Goal: Find specific page/section

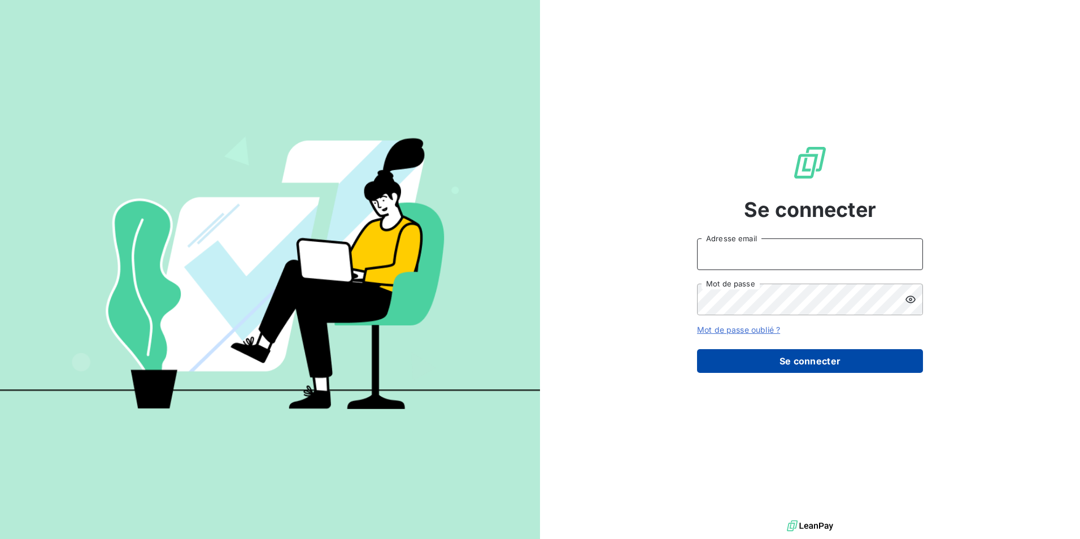
type input "[EMAIL_ADDRESS][PERSON_NAME][DOMAIN_NAME]"
click at [881, 369] on button "Se connecter" at bounding box center [810, 361] width 226 height 24
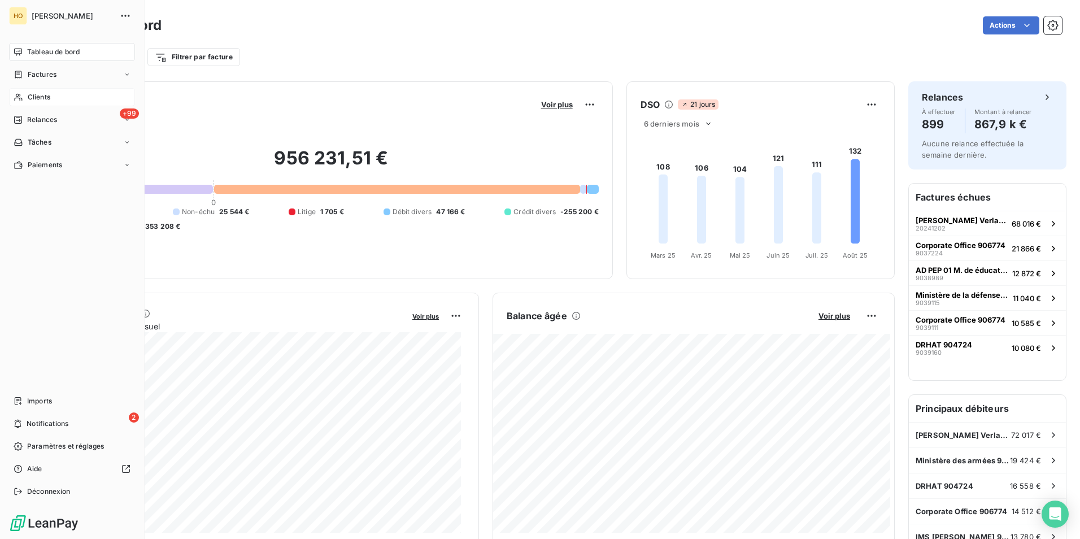
click at [21, 94] on icon at bounding box center [19, 97] width 10 height 9
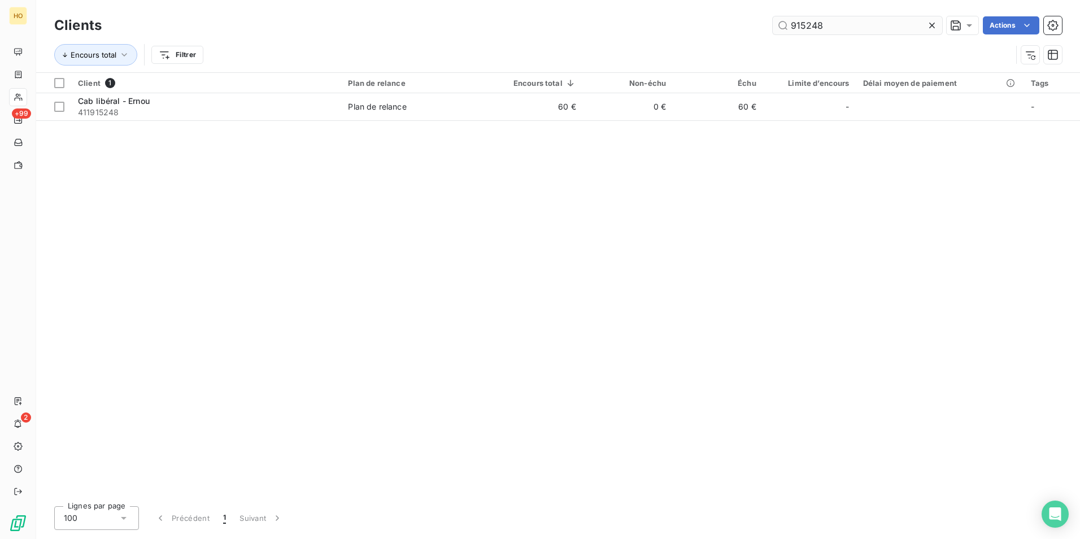
type input "915248"
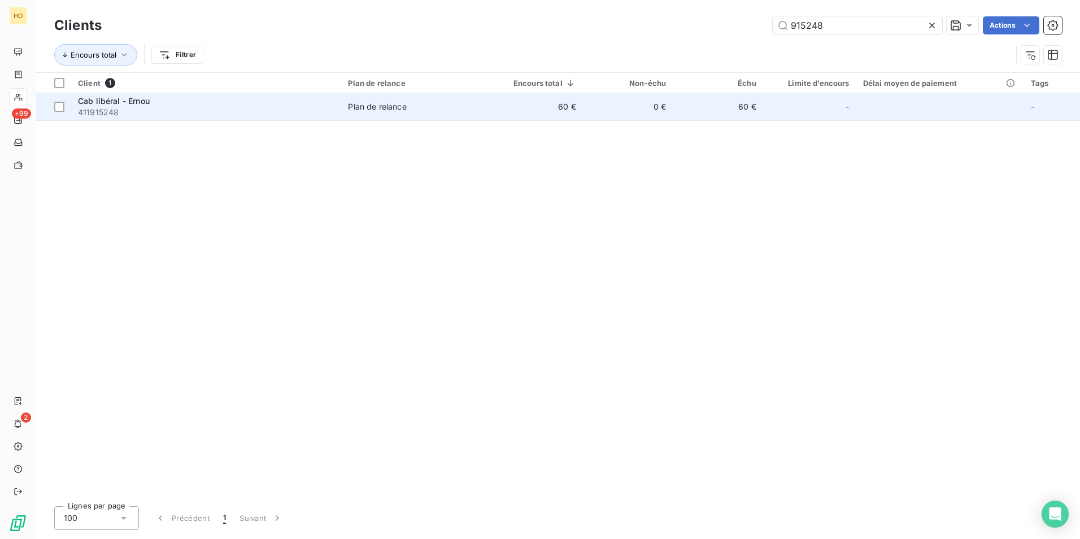
click at [469, 116] on td "Plan de relance" at bounding box center [414, 106] width 146 height 27
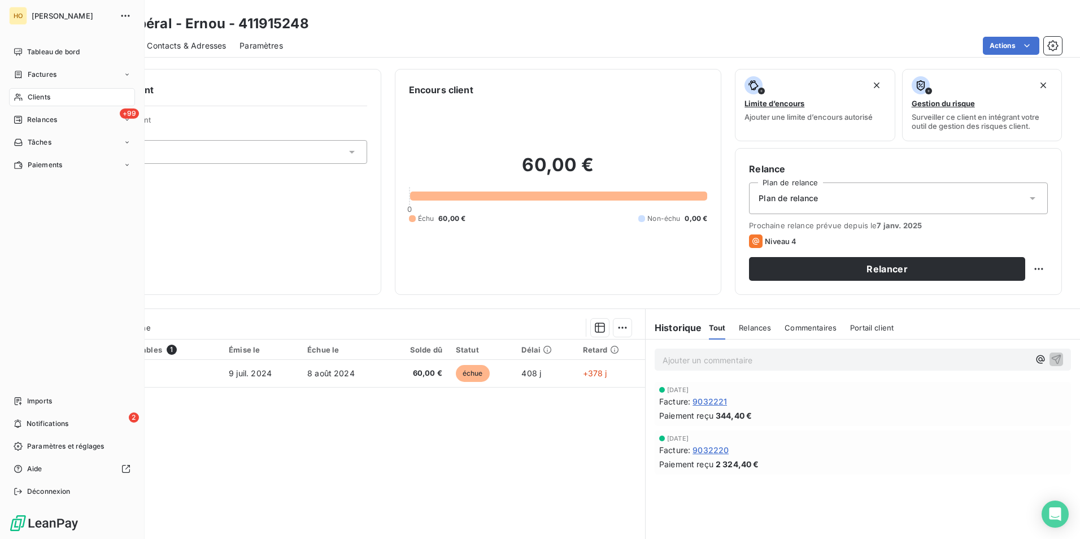
click at [27, 90] on div "Clients" at bounding box center [72, 97] width 126 height 18
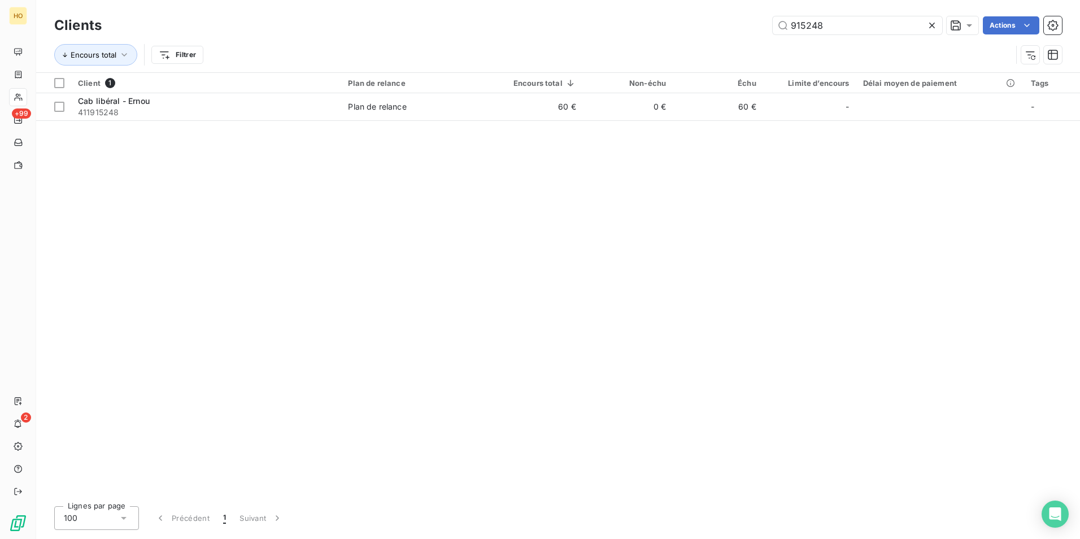
drag, startPoint x: 831, startPoint y: 24, endPoint x: 551, endPoint y: 62, distance: 282.2
click at [551, 62] on div "Clients 915248 Actions Encours total Filtrer" at bounding box center [558, 43] width 1008 height 59
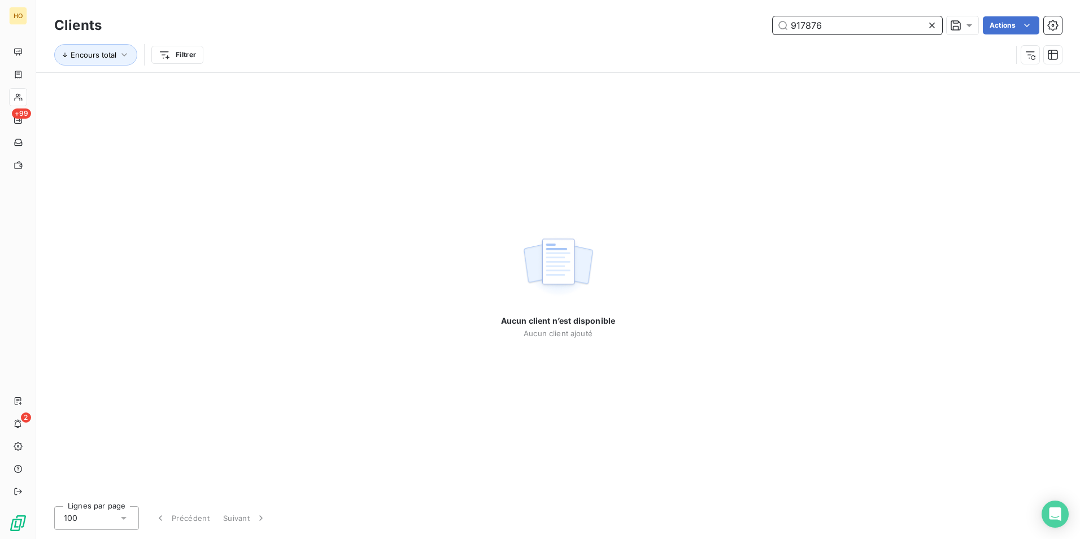
drag, startPoint x: 838, startPoint y: 26, endPoint x: 481, endPoint y: 93, distance: 363.8
click at [481, 93] on div "Clients 917876 Actions Encours total Filtrer Aucun client n’est disponible Aucu…" at bounding box center [558, 269] width 1044 height 539
type input "906512"
